Goal: Navigation & Orientation: Find specific page/section

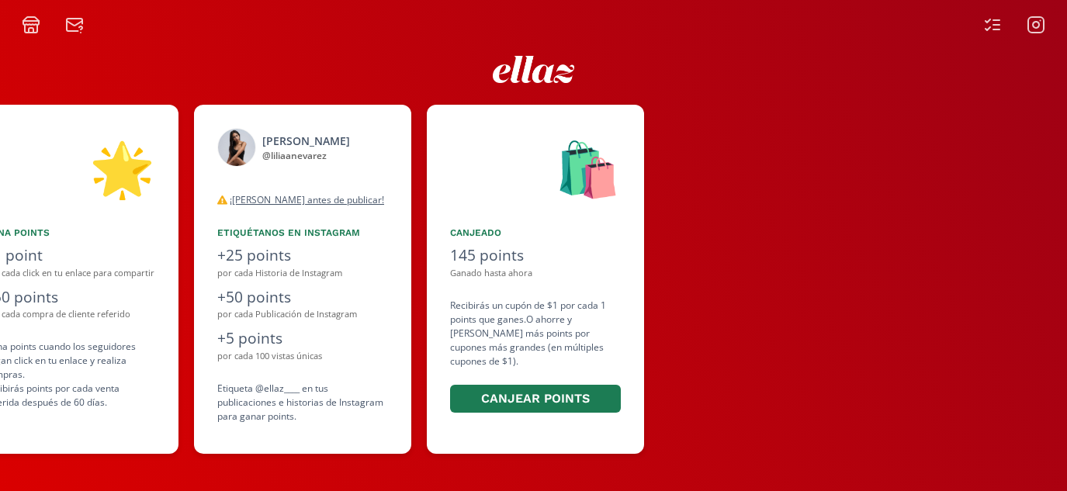
scroll to position [0, 931]
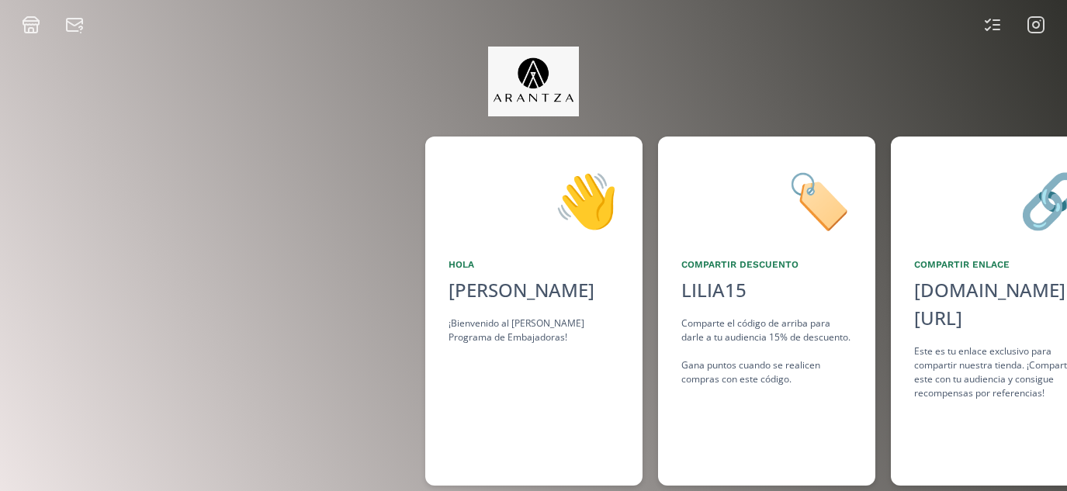
scroll to position [0, 1164]
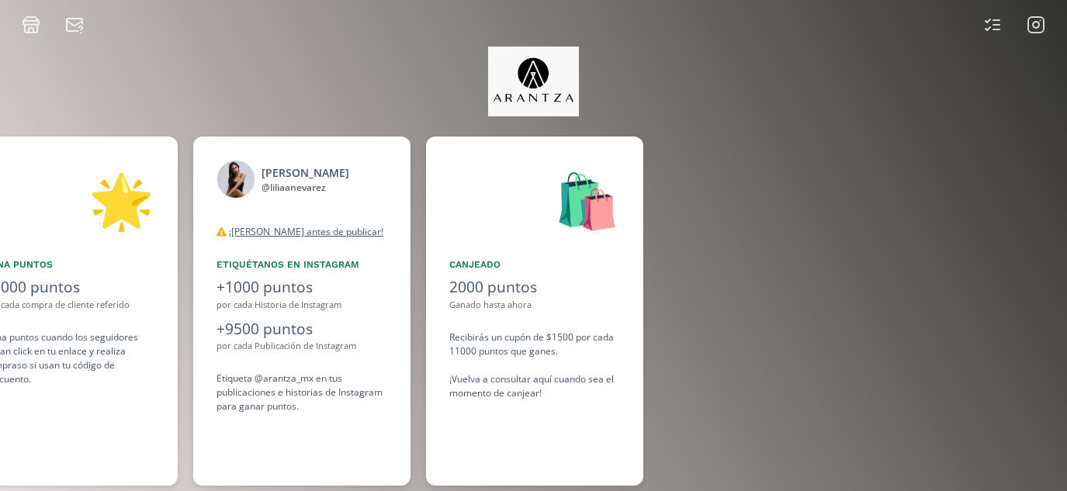
scroll to position [0, 1164]
click at [1031, 22] on icon at bounding box center [1036, 25] width 19 height 19
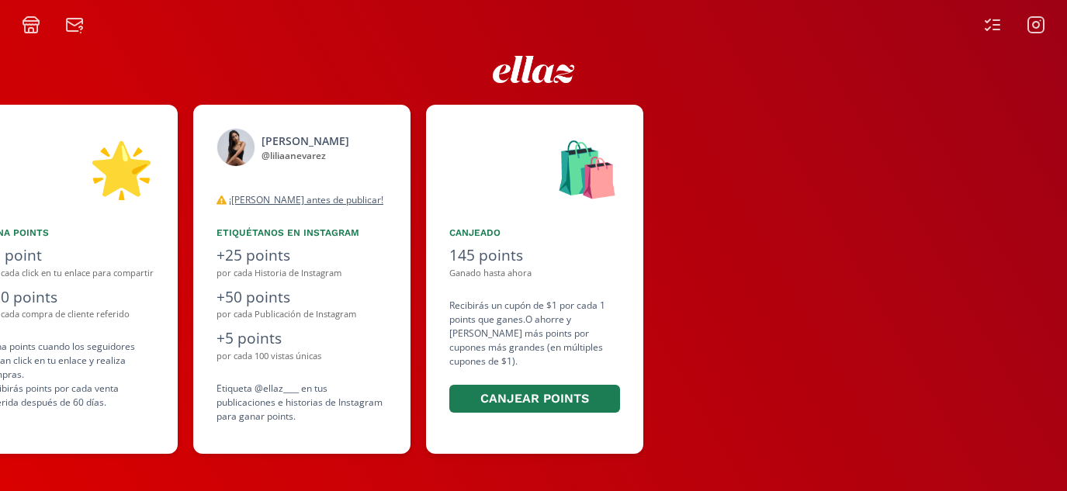
scroll to position [0, 931]
